Goal: Transaction & Acquisition: Purchase product/service

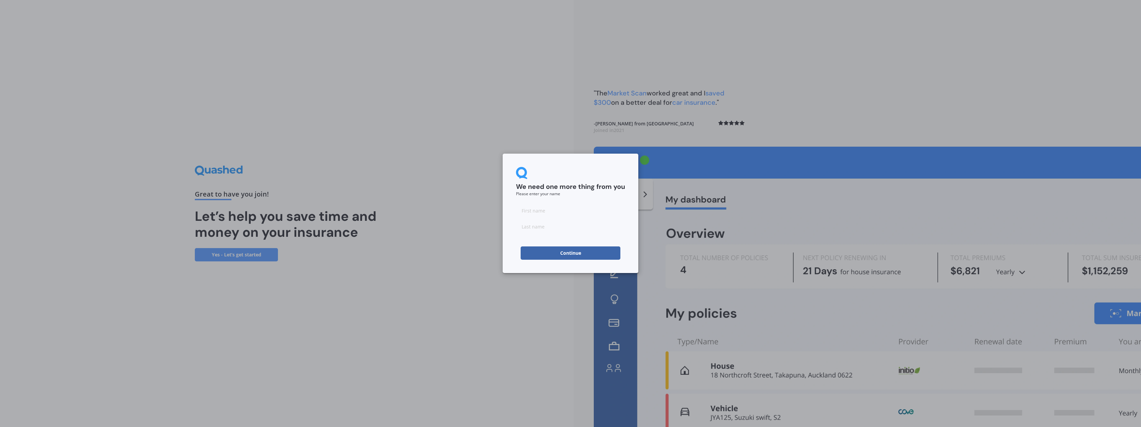
click at [536, 212] on input at bounding box center [570, 210] width 109 height 13
type input "Tom"
type input "Hill"
click at [563, 253] on button "Continue" at bounding box center [571, 252] width 100 height 13
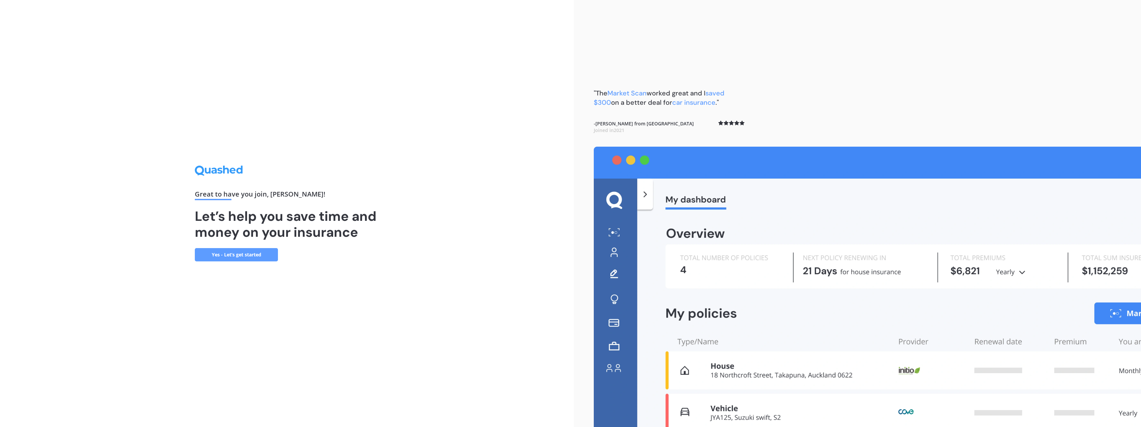
click at [242, 257] on link "Yes - Let’s get started" at bounding box center [236, 254] width 83 height 13
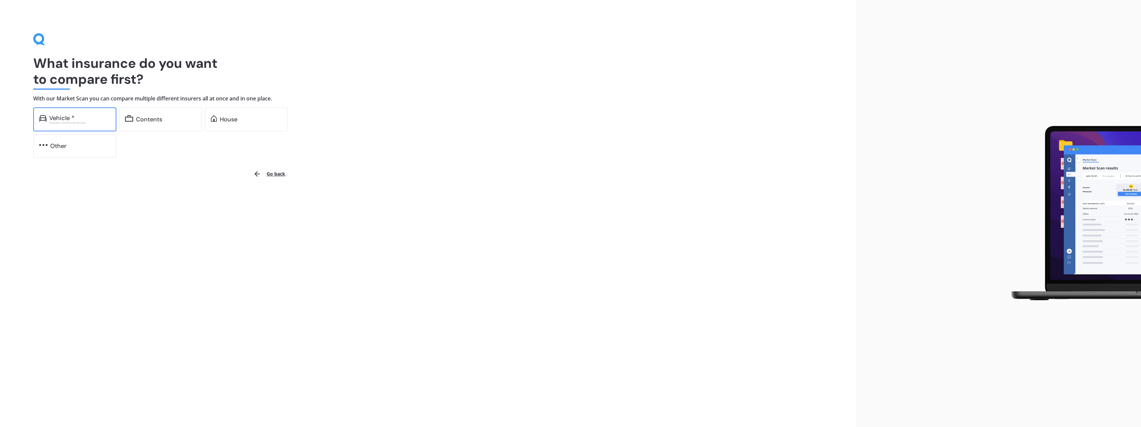
click at [93, 125] on div "Vehicle * Excludes commercial vehicles" at bounding box center [74, 119] width 83 height 24
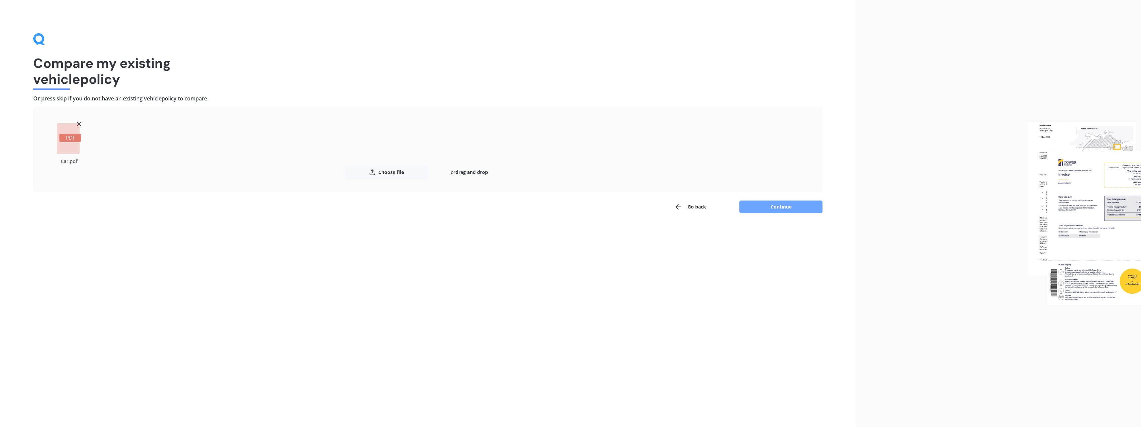
click at [806, 208] on button "Continue" at bounding box center [780, 206] width 83 height 13
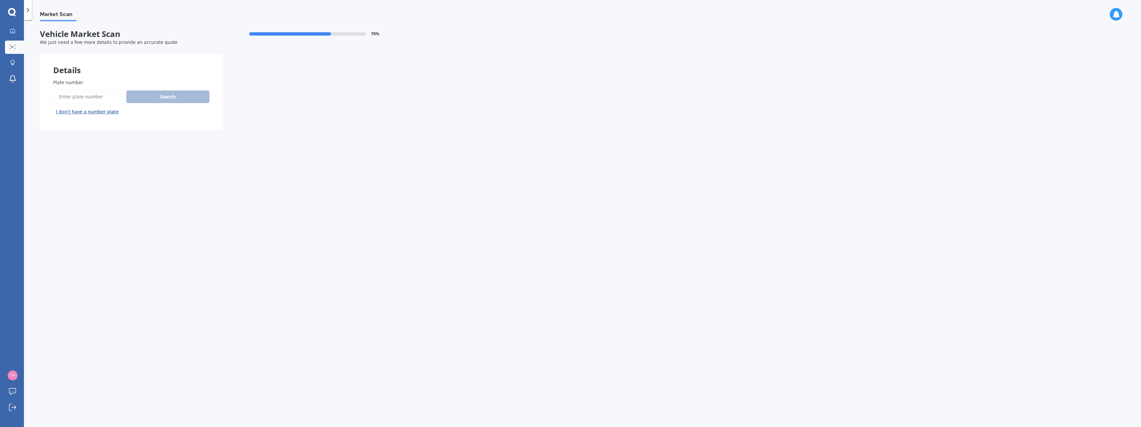
click at [93, 95] on input "Plate number" at bounding box center [88, 97] width 70 height 14
click at [85, 96] on input "Plate number" at bounding box center [88, 97] width 70 height 14
paste input "NLY768"
type input "NLY768"
click at [185, 94] on button "Search" at bounding box center [167, 96] width 83 height 13
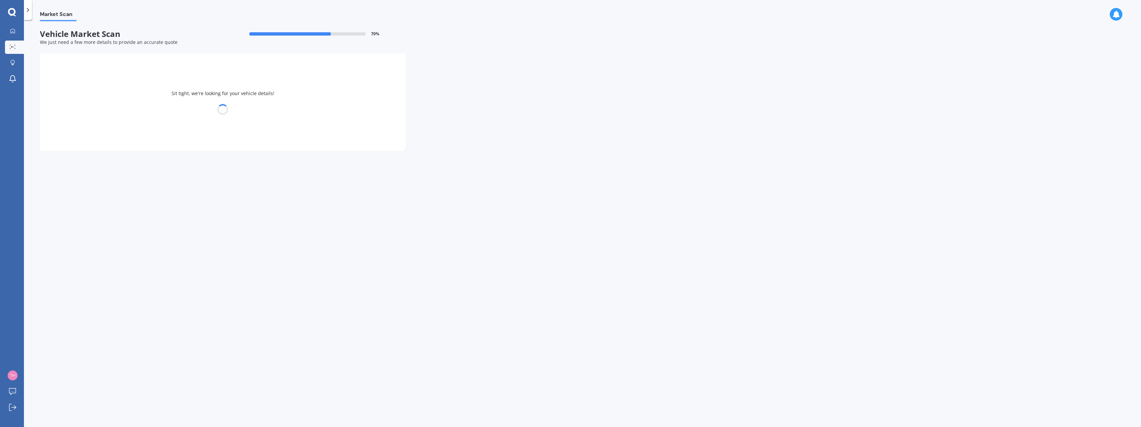
select select "SKODA"
select select "KODIAQ"
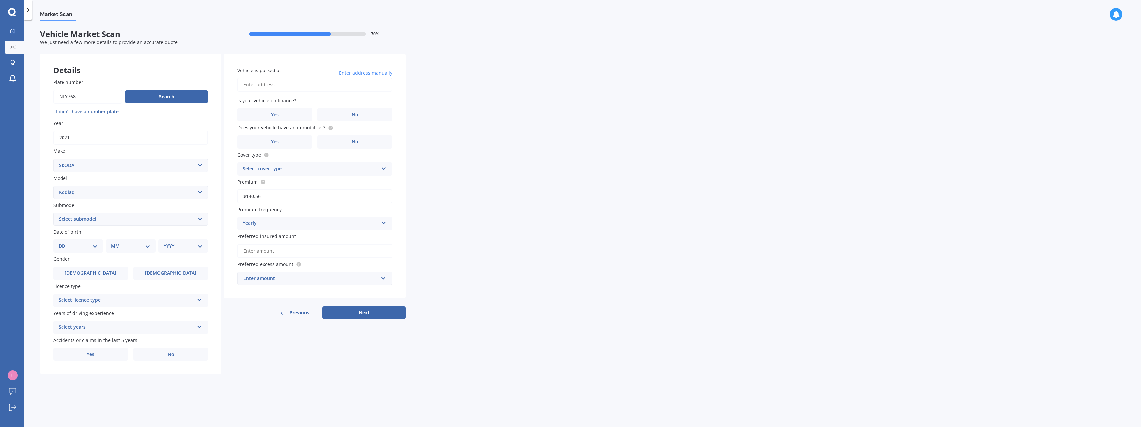
click at [94, 220] on select "Select submodel Turbo Diesel TDI Turbo Petrol TSI" at bounding box center [130, 218] width 155 height 13
select select "TURBO PETROL TSI"
click at [53, 212] on select "Select submodel Turbo Diesel TDI Turbo Petrol TSI" at bounding box center [130, 218] width 155 height 13
click at [94, 246] on select "DD 01 02 03 04 05 06 07 08 09 10 11 12 13 14 15 16 17 18 19 20 21 22 23 24 25 2…" at bounding box center [78, 245] width 39 height 7
select select "22"
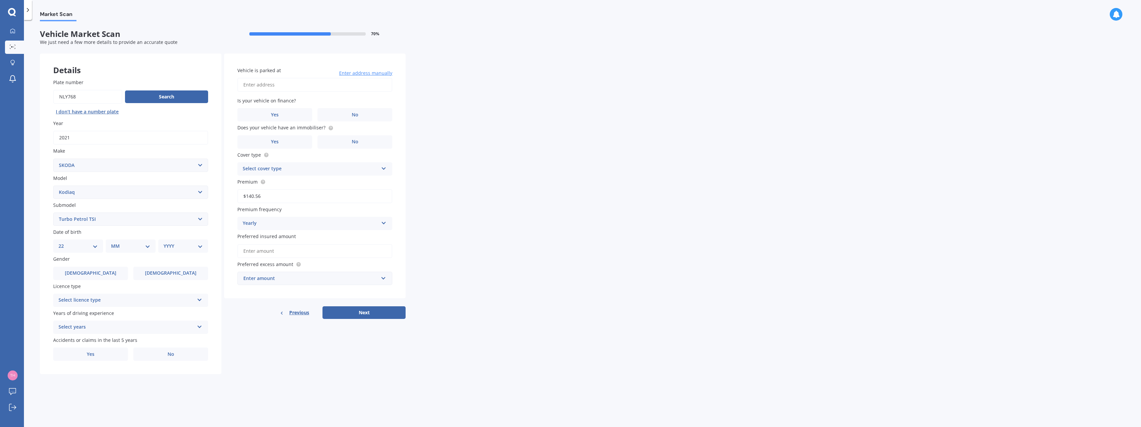
click at [64, 242] on select "DD 01 02 03 04 05 06 07 08 09 10 11 12 13 14 15 16 17 18 19 20 21 22 23 24 25 2…" at bounding box center [78, 245] width 39 height 7
click at [142, 246] on select "MM 01 02 03 04 05 06 07 08 09 10 11 12" at bounding box center [132, 245] width 37 height 7
select select "11"
click at [114, 242] on select "MM 01 02 03 04 05 06 07 08 09 10 11 12" at bounding box center [132, 245] width 37 height 7
click at [184, 243] on select "YYYY 2025 2024 2023 2022 2021 2020 2019 2018 2017 2016 2015 2014 2013 2012 2011…" at bounding box center [182, 245] width 37 height 7
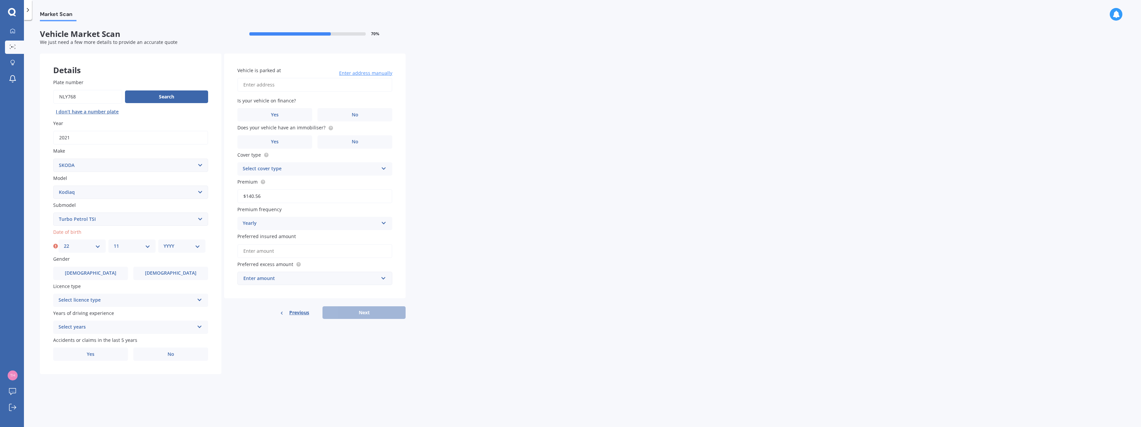
select select "1987"
click at [164, 242] on select "YYYY 2025 2024 2023 2022 2021 2020 2019 2018 2017 2016 2015 2014 2013 2012 2011…" at bounding box center [182, 245] width 37 height 7
click at [96, 271] on span "Male" at bounding box center [90, 273] width 53 height 6
click at [0, 0] on input "Male" at bounding box center [0, 0] width 0 height 0
click at [118, 298] on div "Select licence type" at bounding box center [127, 300] width 136 height 8
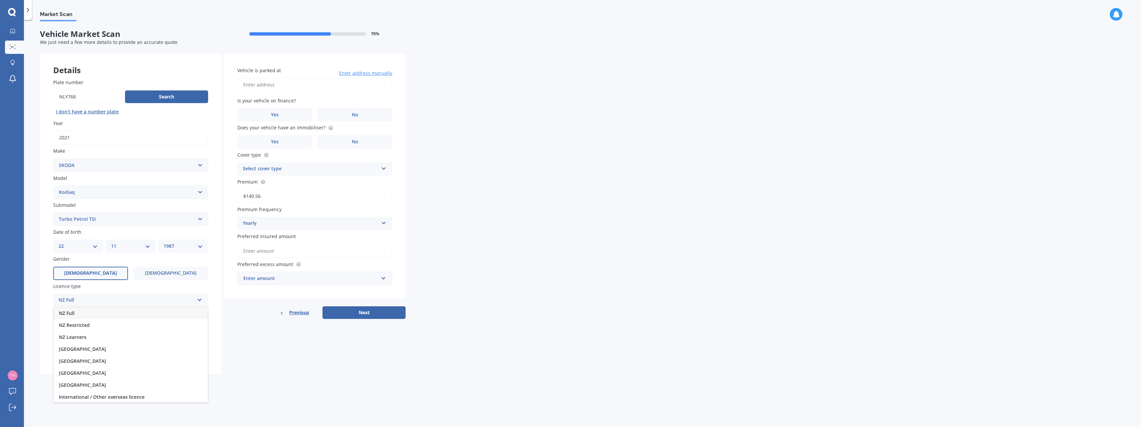
click at [88, 312] on div "NZ Full" at bounding box center [131, 313] width 154 height 12
click at [97, 325] on div "Select years" at bounding box center [127, 327] width 136 height 8
click at [90, 340] on span "5 or more years" at bounding box center [77, 340] width 36 height 6
click at [168, 356] on span "No" at bounding box center [171, 354] width 7 height 6
click at [0, 0] on input "No" at bounding box center [0, 0] width 0 height 0
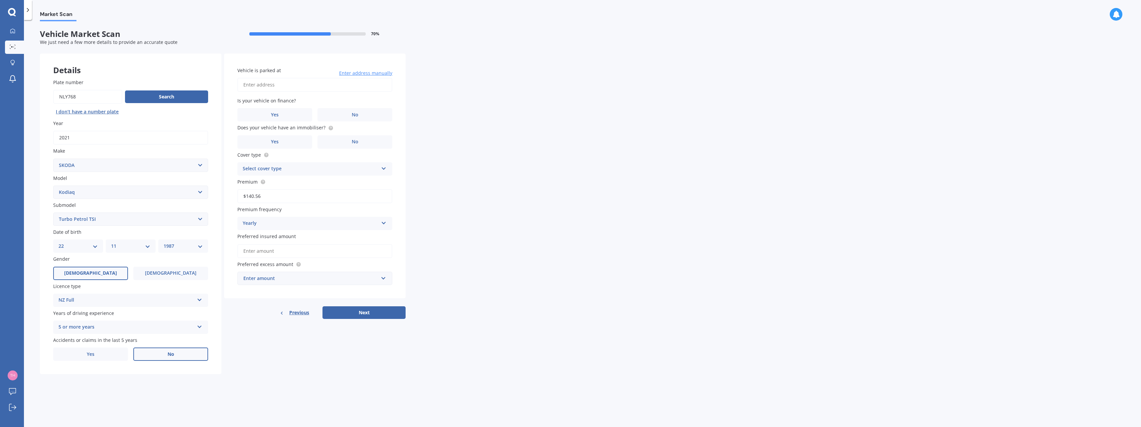
click at [269, 86] on input "Vehicle is parked at" at bounding box center [314, 85] width 155 height 14
type input "12 Oyster Drive, Whenuapai, Auckland 0618"
click at [367, 113] on label "No" at bounding box center [354, 114] width 75 height 13
click at [0, 0] on input "No" at bounding box center [0, 0] width 0 height 0
click at [354, 142] on span "No" at bounding box center [355, 142] width 7 height 6
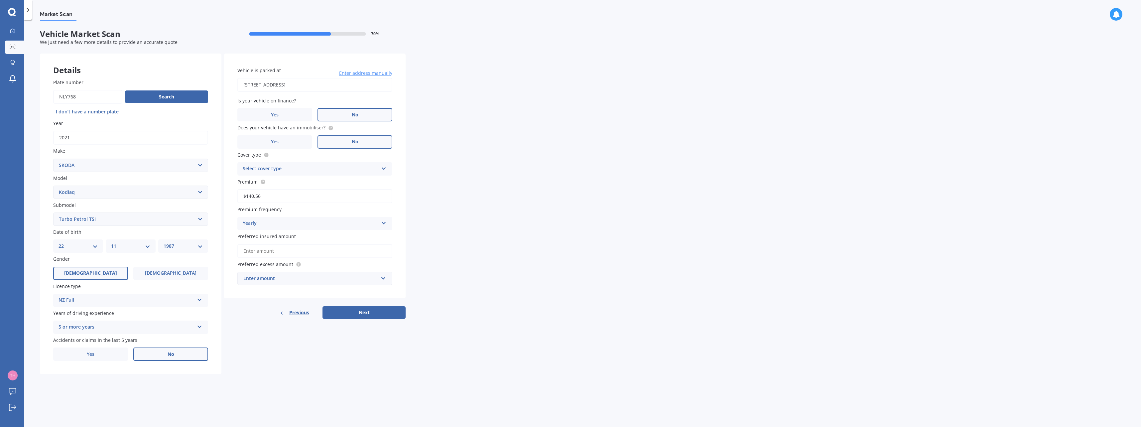
click at [0, 0] on input "No" at bounding box center [0, 0] width 0 height 0
click at [322, 162] on div "Select cover type Comprehensive Cover Third Party Cover Third Party, Fire & The…" at bounding box center [314, 168] width 155 height 13
click at [308, 181] on div "Comprehensive Cover" at bounding box center [315, 182] width 154 height 12
click at [275, 222] on div "Yearly" at bounding box center [311, 223] width 136 height 8
click at [275, 262] on div "Quarterly" at bounding box center [315, 260] width 154 height 12
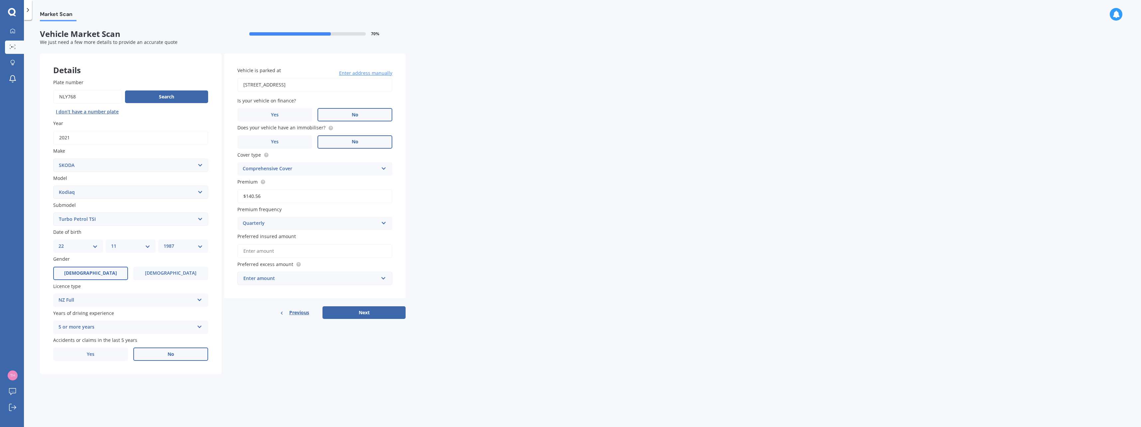
click at [269, 217] on div "Quarterly Yearly Six-Monthly Quarterly Monthly Fortnightly Weekly" at bounding box center [314, 223] width 155 height 13
click at [257, 272] on span "Monthly" at bounding box center [252, 272] width 19 height 6
click at [482, 253] on div "Market Scan Vehicle Market Scan 70 % We just need a few more details to provide…" at bounding box center [582, 224] width 1117 height 407
drag, startPoint x: 265, startPoint y: 249, endPoint x: 261, endPoint y: 253, distance: 5.4
click at [265, 249] on input "Preferred insured amount" at bounding box center [314, 251] width 155 height 14
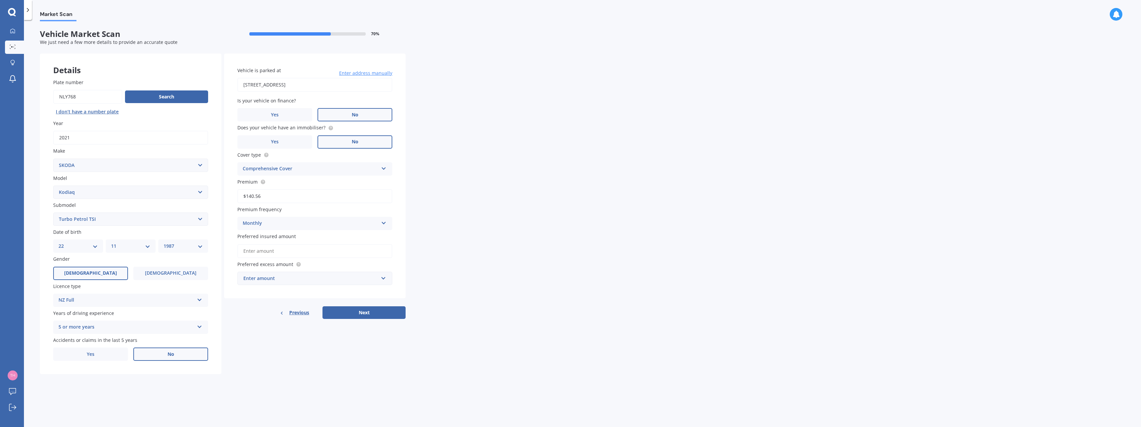
drag, startPoint x: 276, startPoint y: 195, endPoint x: 221, endPoint y: 191, distance: 55.0
click at [221, 191] on div "Details Plate number Search I don’t have a number plate Year 2021 Make Select m…" at bounding box center [223, 214] width 366 height 321
click at [270, 253] on input "Preferred insured amount" at bounding box center [314, 251] width 155 height 14
type input "$30,000"
click at [282, 287] on div "Enter amount" at bounding box center [310, 290] width 135 height 7
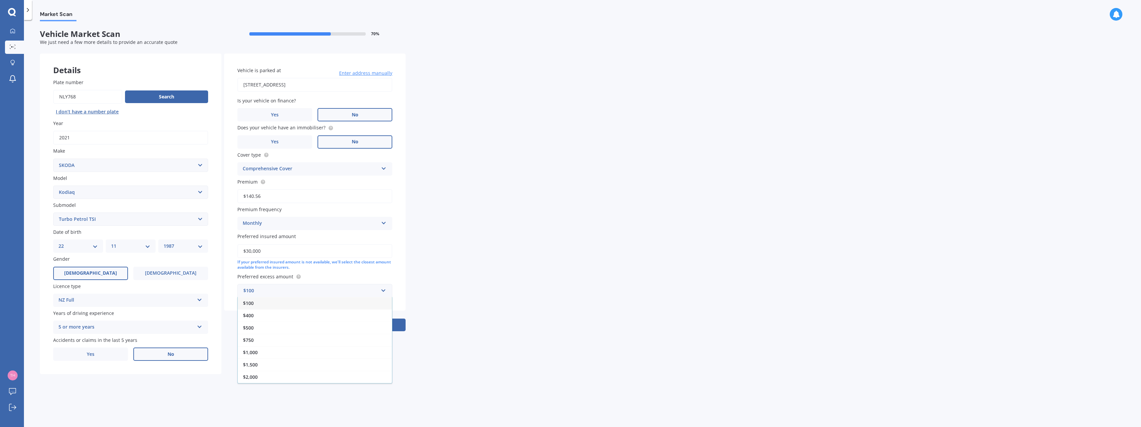
click at [274, 329] on div "$500" at bounding box center [315, 327] width 154 height 12
drag, startPoint x: 278, startPoint y: 198, endPoint x: 176, endPoint y: 198, distance: 102.4
click at [176, 198] on div "Details Plate number Search I don’t have a number plate Year 2021 Make Select m…" at bounding box center [223, 214] width 366 height 321
paste input "24.77"
type input "$124.77"
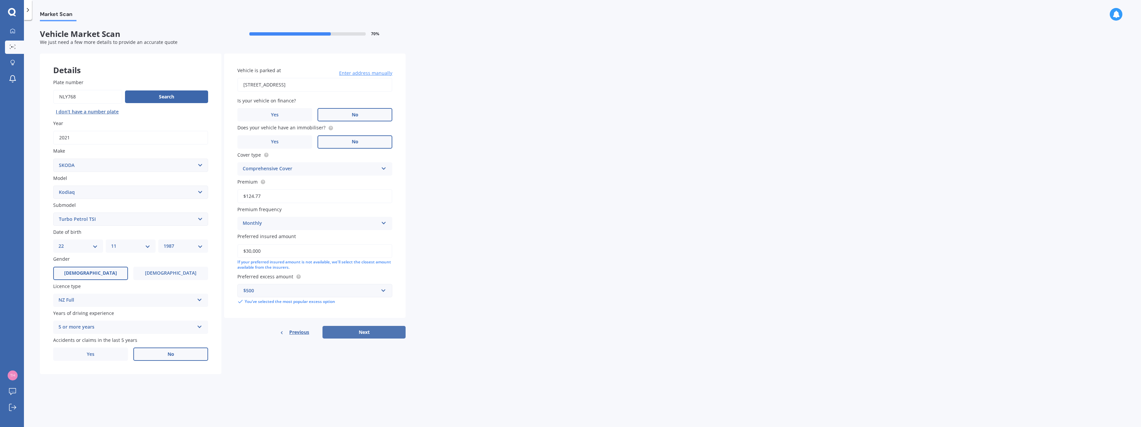
click at [378, 335] on button "Next" at bounding box center [363, 332] width 83 height 13
select select "22"
select select "11"
select select "1987"
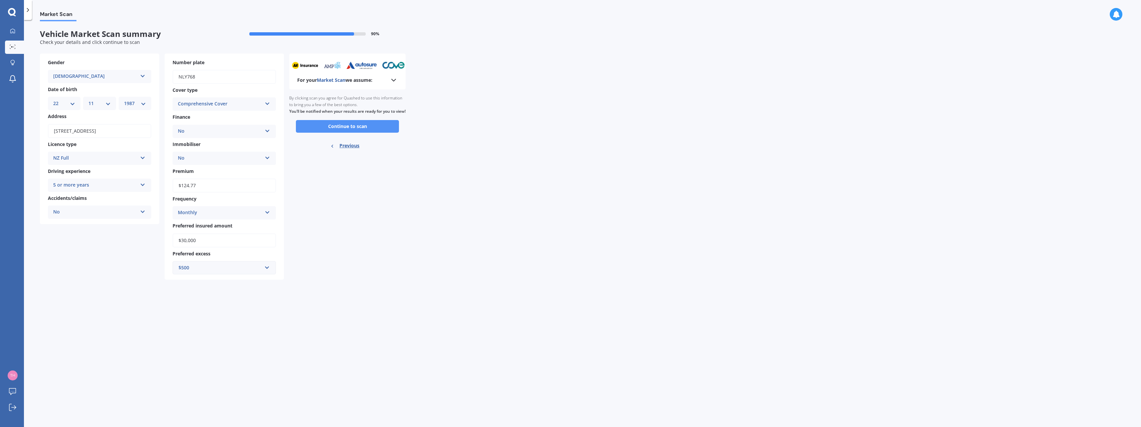
click at [357, 131] on button "Continue to scan" at bounding box center [347, 126] width 103 height 13
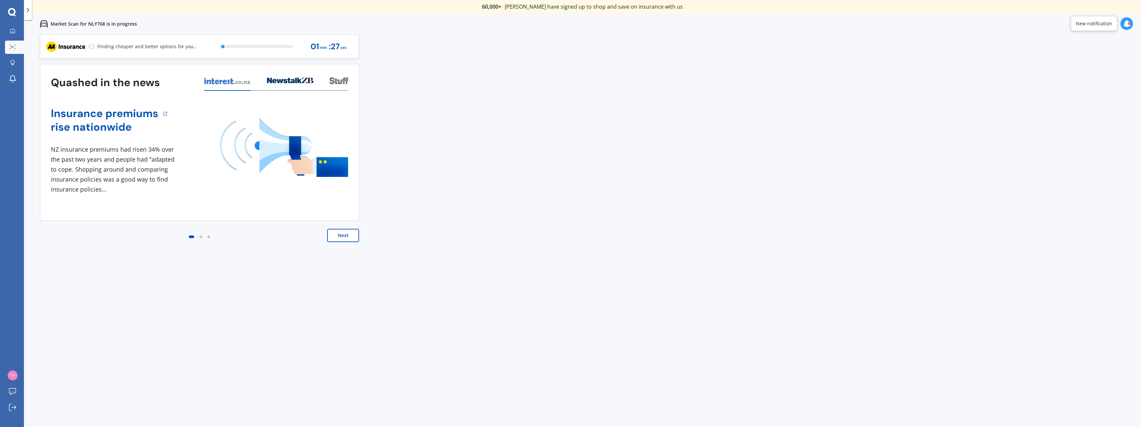
click at [351, 234] on button "Next" at bounding box center [343, 235] width 32 height 13
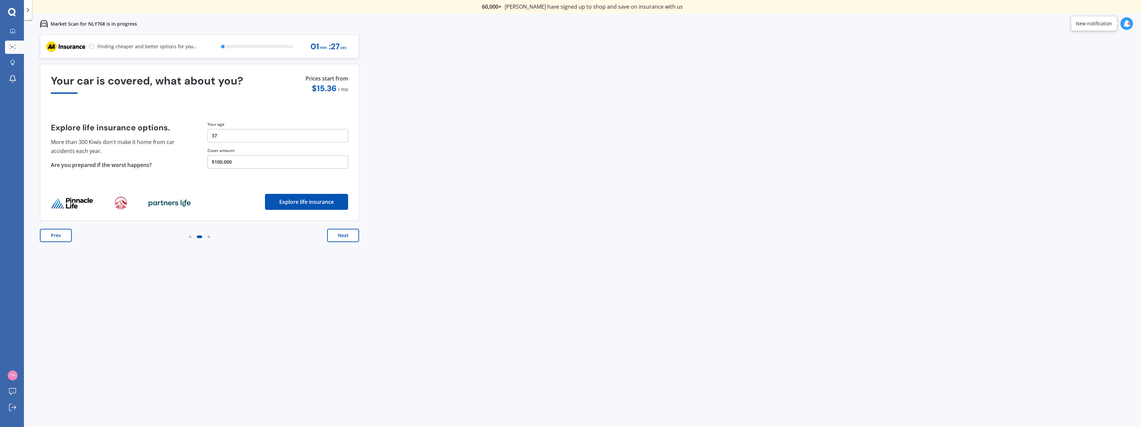
click at [351, 240] on button "Next" at bounding box center [343, 235] width 32 height 13
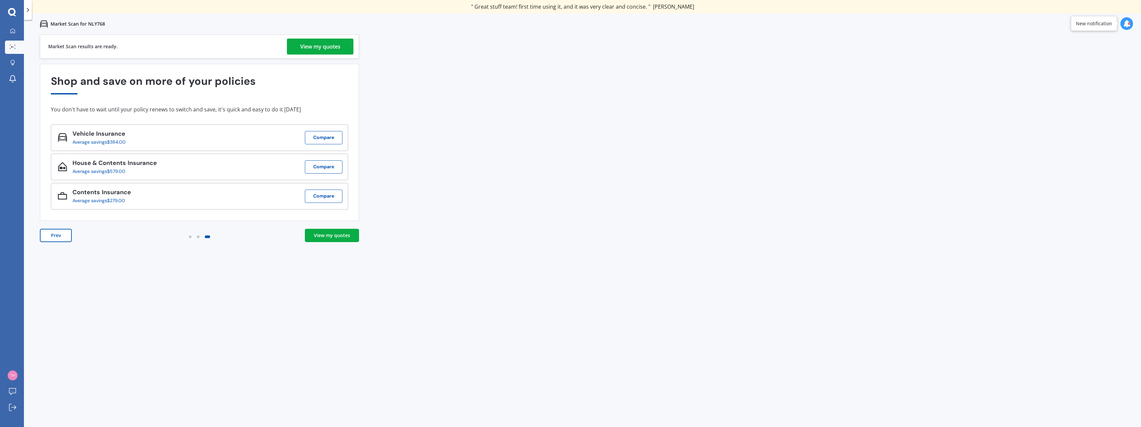
click at [335, 45] on div "View my quotes" at bounding box center [320, 47] width 40 height 16
